Goal: Find specific page/section

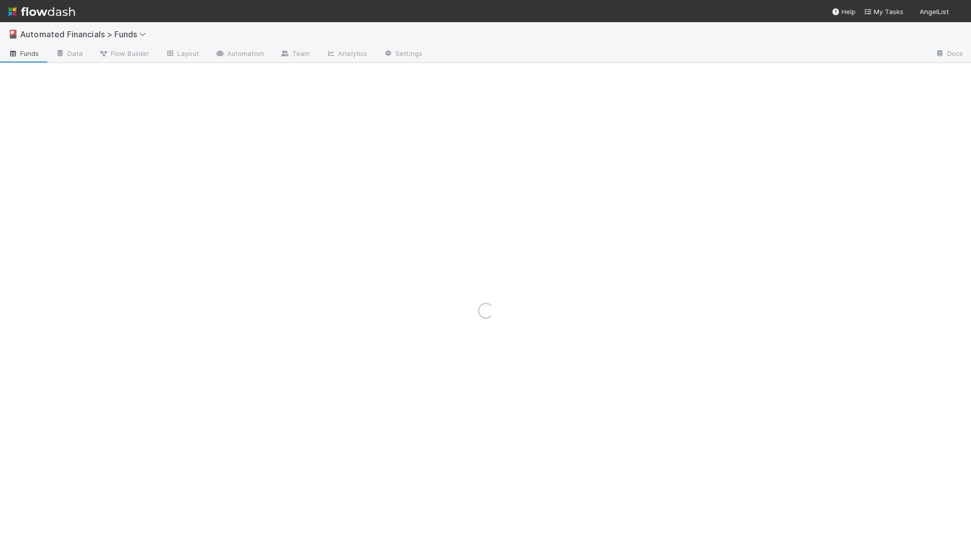
click at [69, 11] on img at bounding box center [41, 11] width 67 height 17
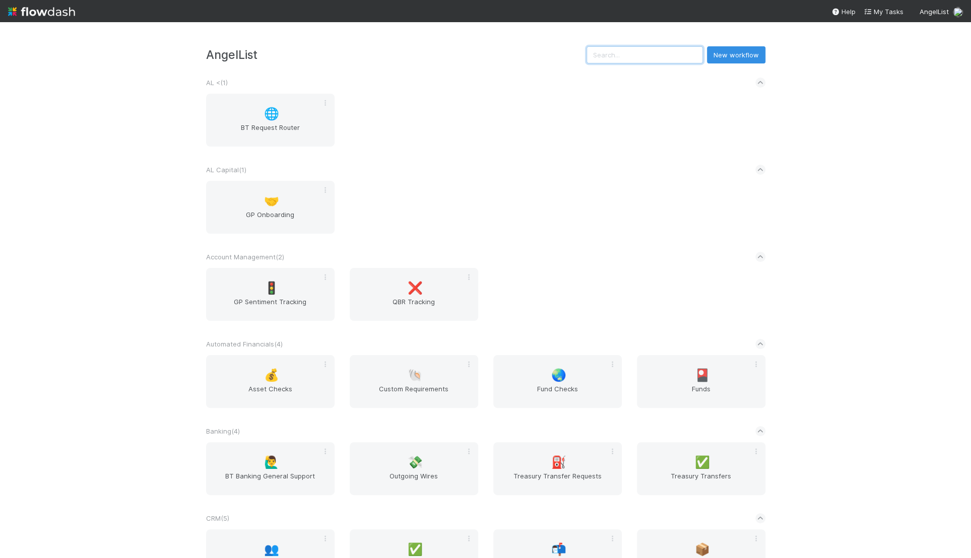
click at [683, 53] on input "text" at bounding box center [645, 54] width 116 height 17
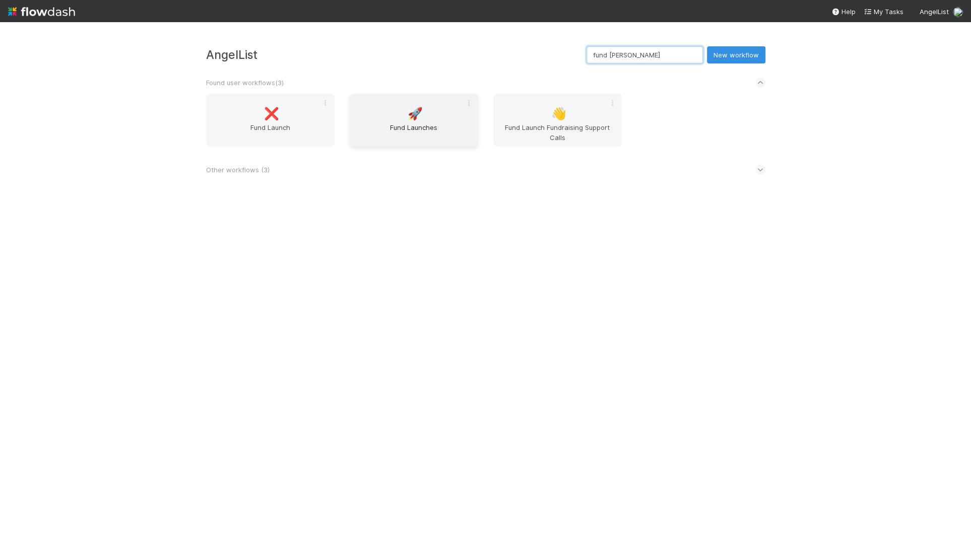
type input "fund lau"
click at [398, 116] on div "🚀 Fund Launches" at bounding box center [414, 120] width 129 height 53
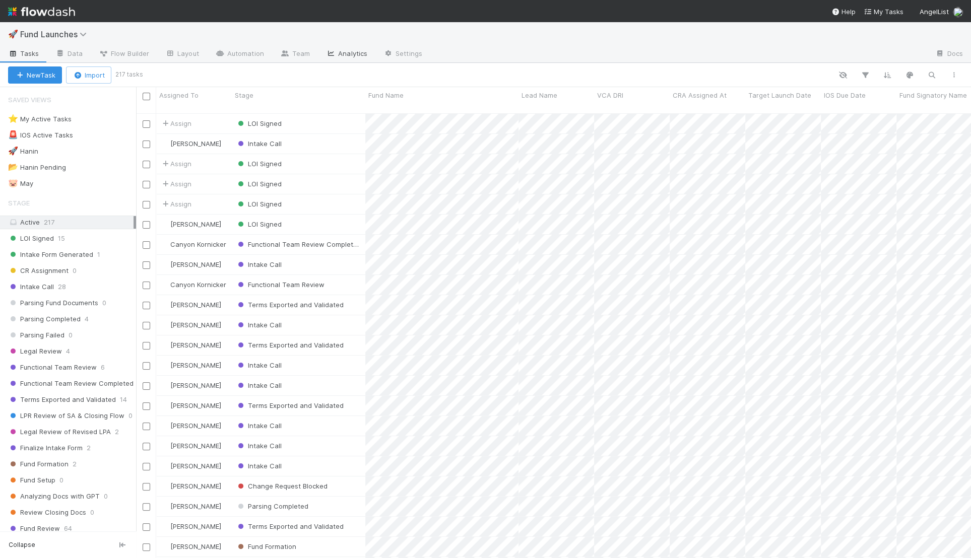
scroll to position [444, 825]
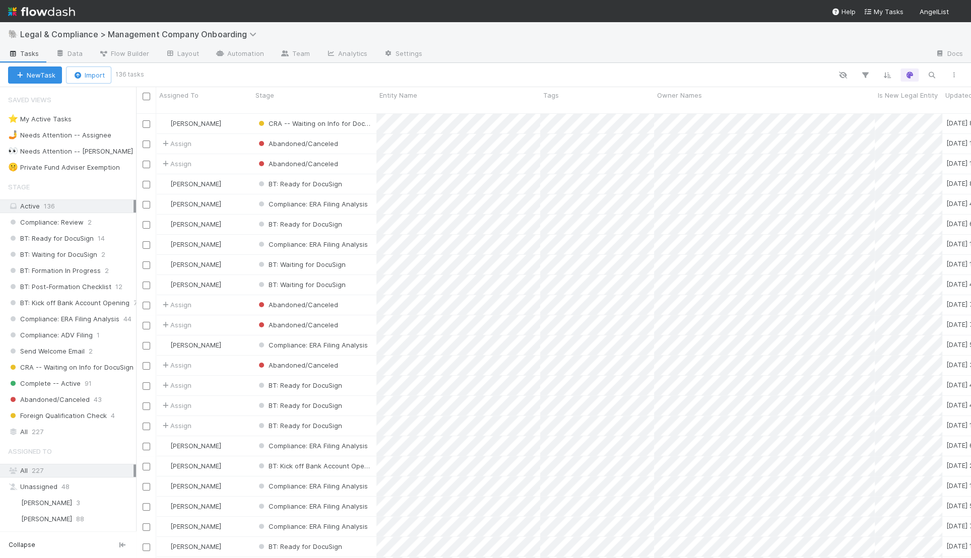
scroll to position [444, 825]
click at [71, 4] on img at bounding box center [41, 11] width 67 height 17
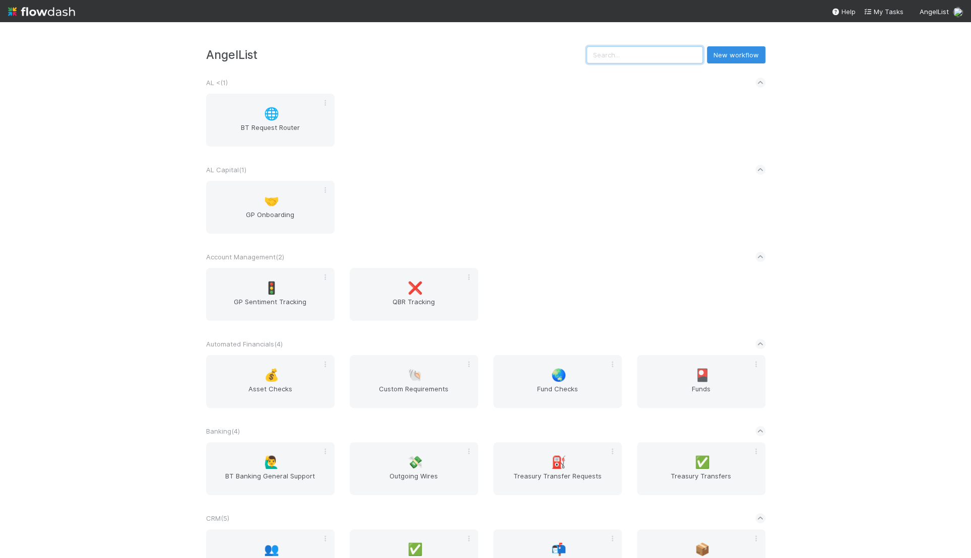
click at [667, 52] on input "text" at bounding box center [645, 54] width 116 height 17
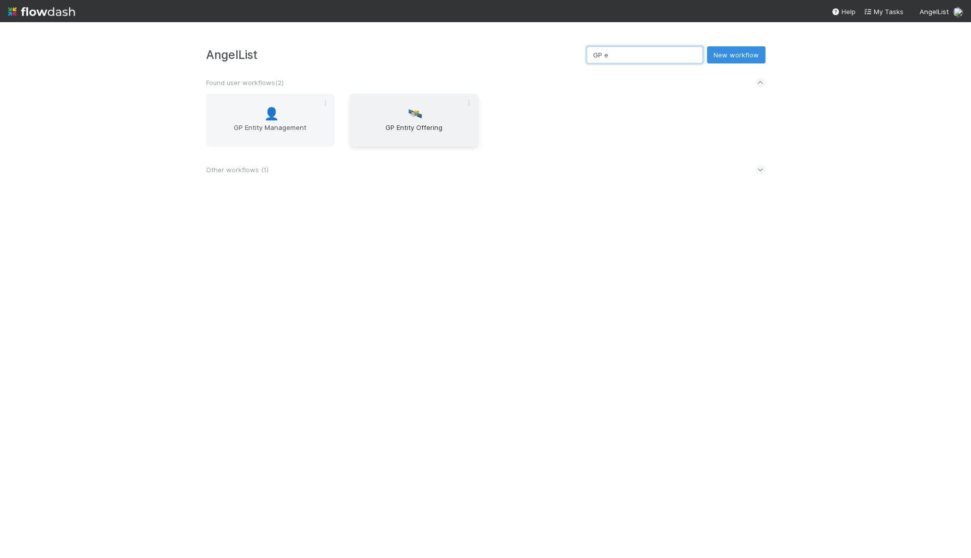
type input "GP e"
click at [386, 132] on span "GP Entity Offering" at bounding box center [414, 132] width 120 height 20
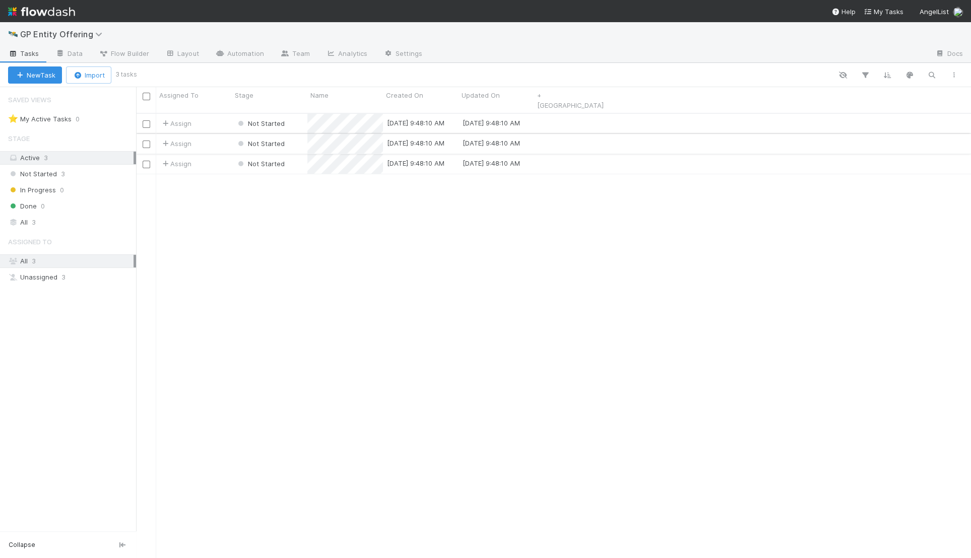
scroll to position [444, 825]
